Goal: Information Seeking & Learning: Learn about a topic

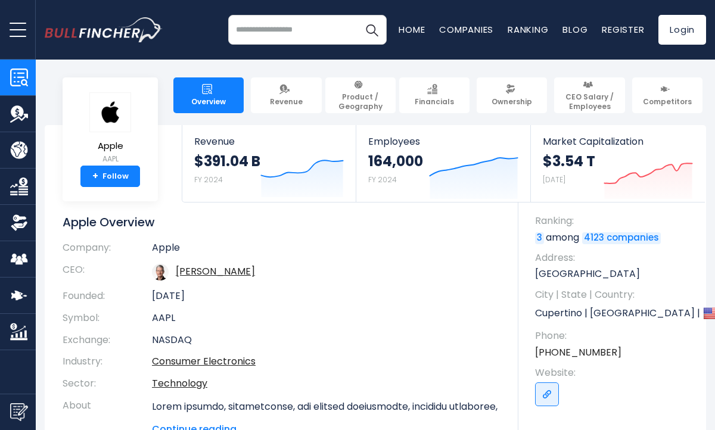
click at [411, 265] on td "[PERSON_NAME]" at bounding box center [326, 272] width 348 height 26
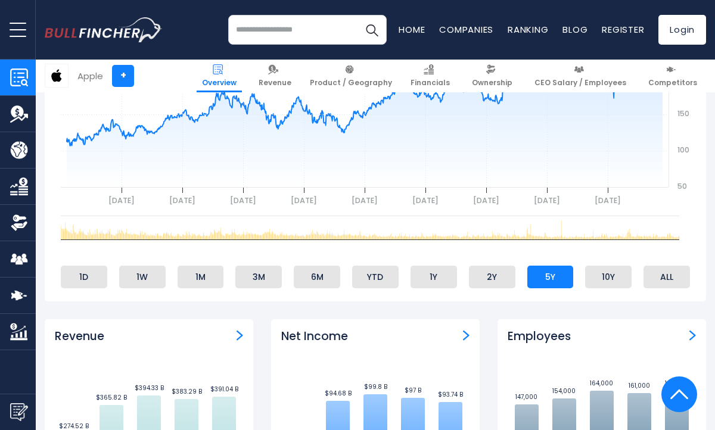
scroll to position [590, 0]
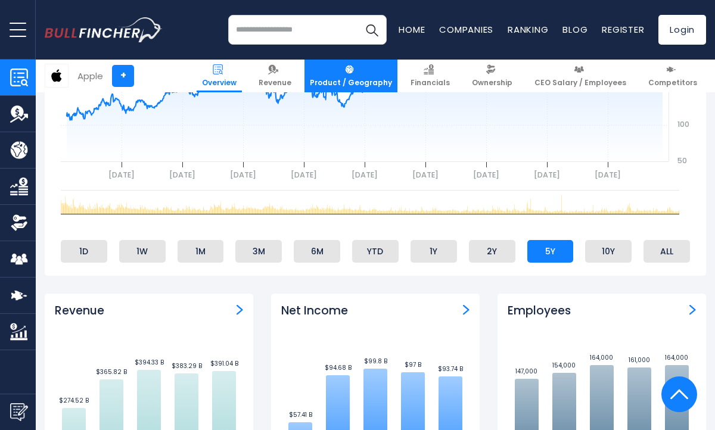
click at [381, 68] on link "Product / Geography" at bounding box center [350, 76] width 93 height 33
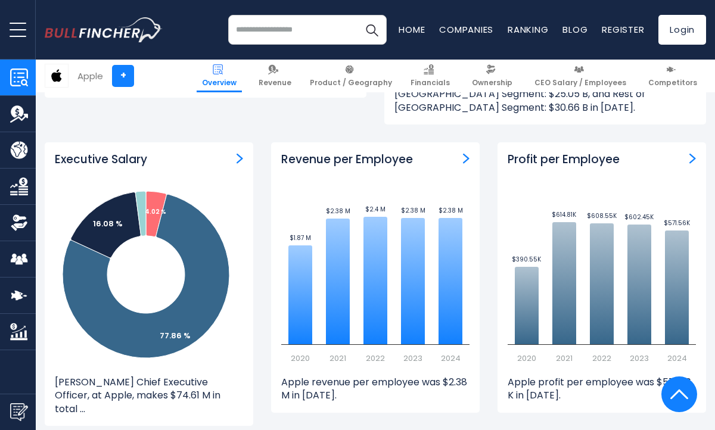
scroll to position [1363, 0]
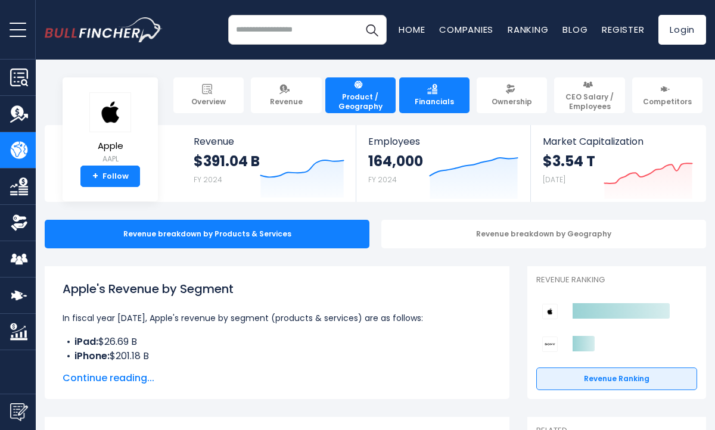
click at [448, 103] on span "Financials" at bounding box center [433, 102] width 39 height 10
click at [428, 94] on link "Financials" at bounding box center [434, 95] width 70 height 36
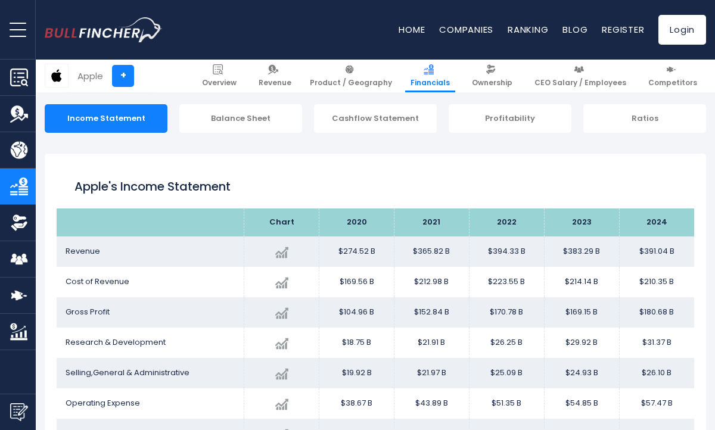
scroll to position [122, 0]
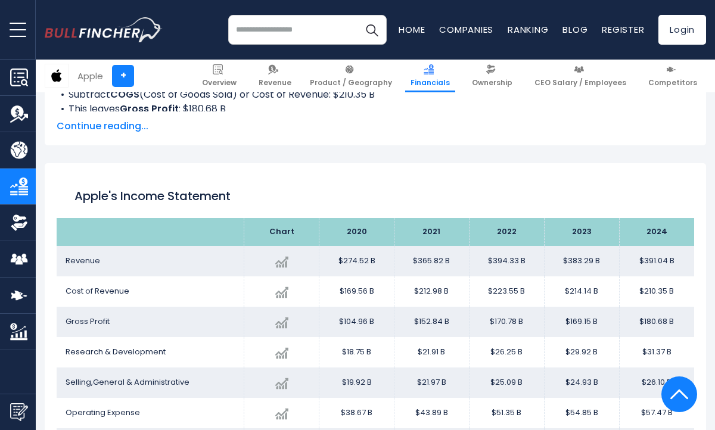
scroll to position [645, 0]
